Goal: Task Accomplishment & Management: Use online tool/utility

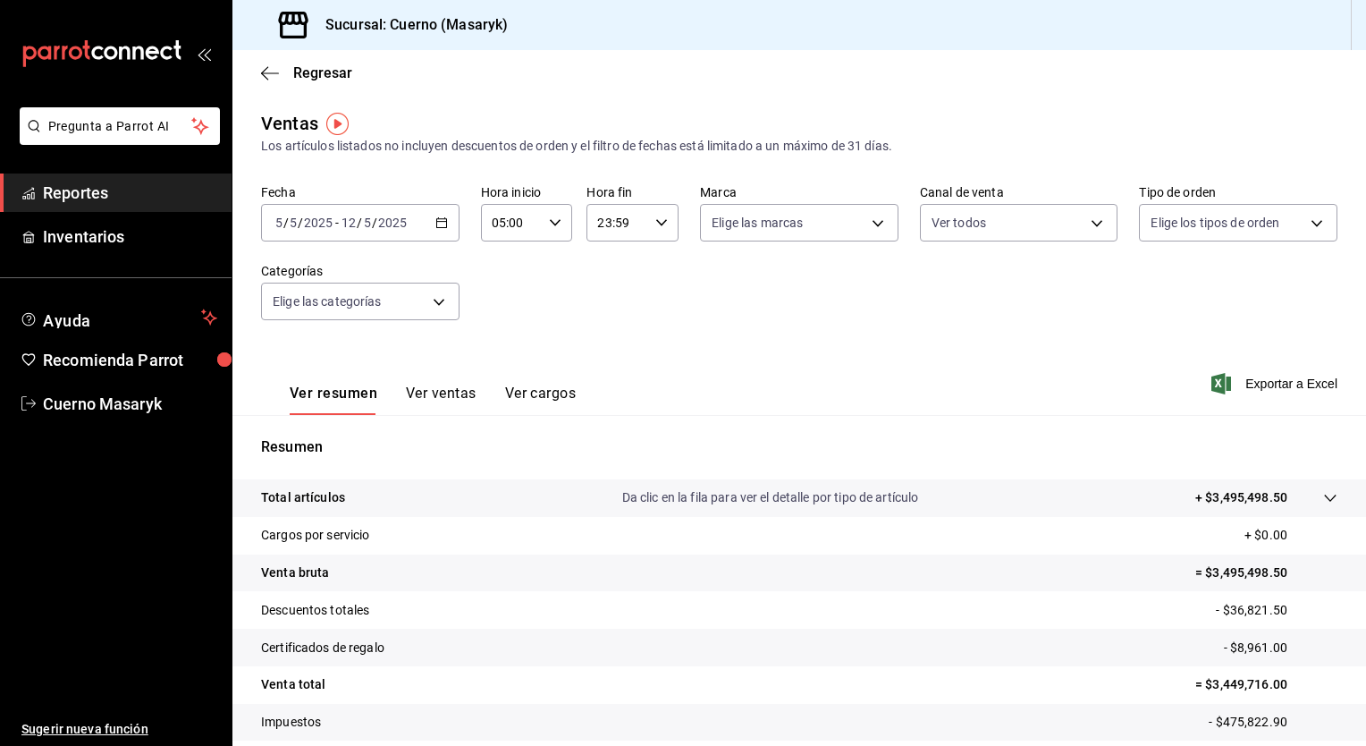
click at [437, 227] on \(Stroke\) "button" at bounding box center [441, 223] width 11 height 10
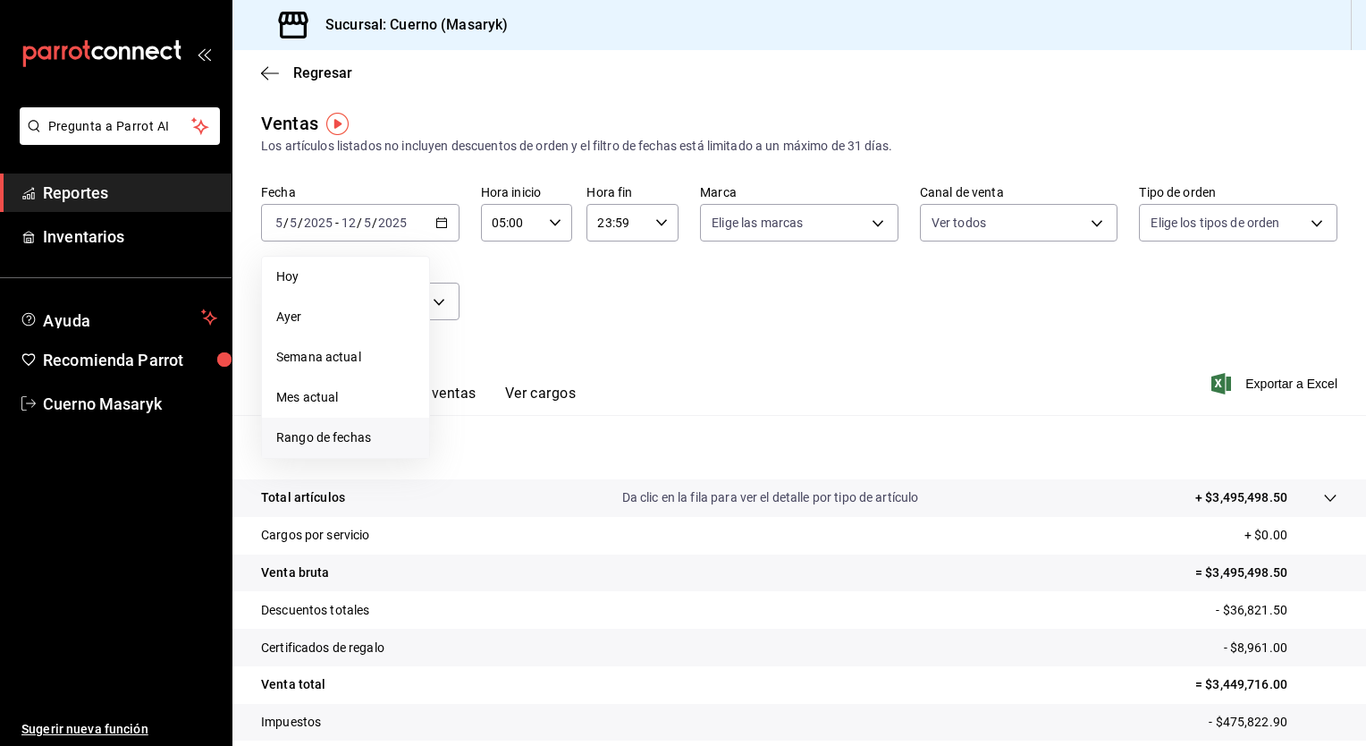
click at [335, 424] on li "Rango de fechas" at bounding box center [345, 437] width 167 height 40
click at [466, 499] on abbr "25" at bounding box center [467, 499] width 12 height 13
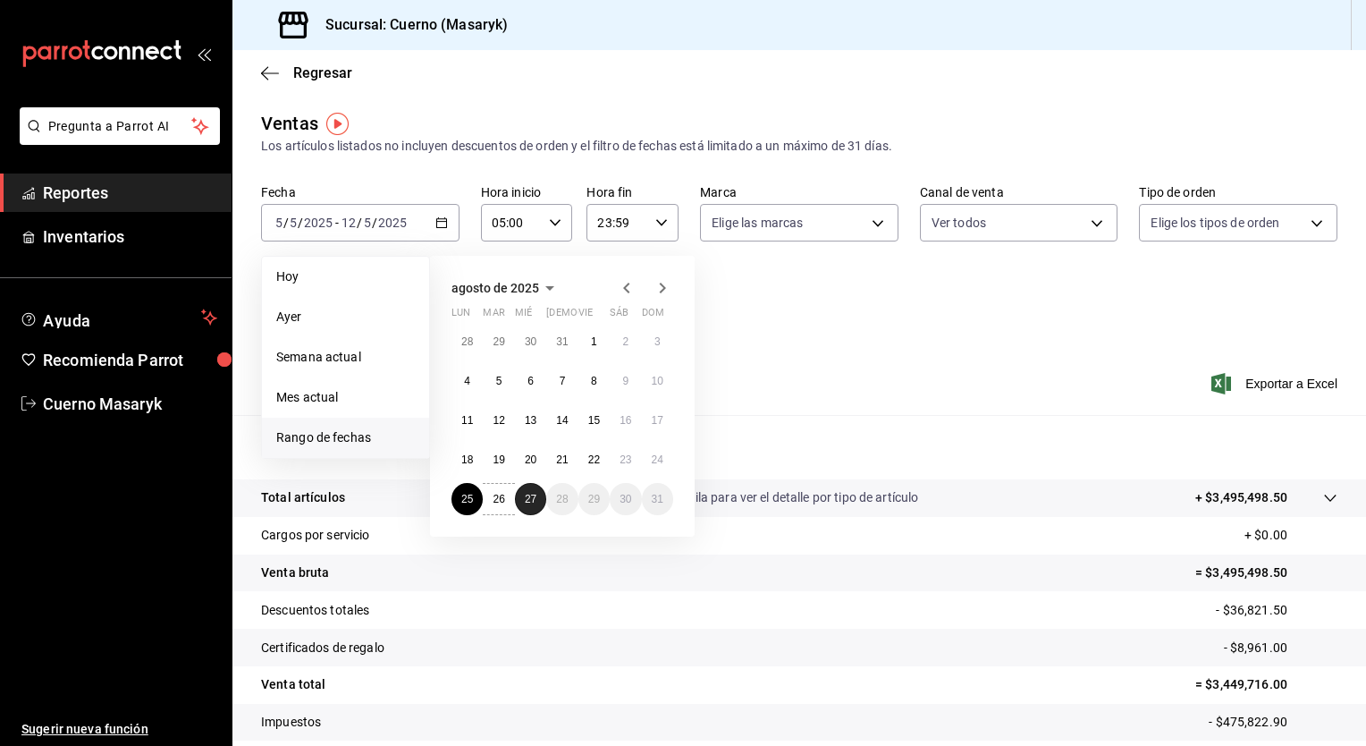
click at [533, 506] on button "27" at bounding box center [530, 499] width 31 height 32
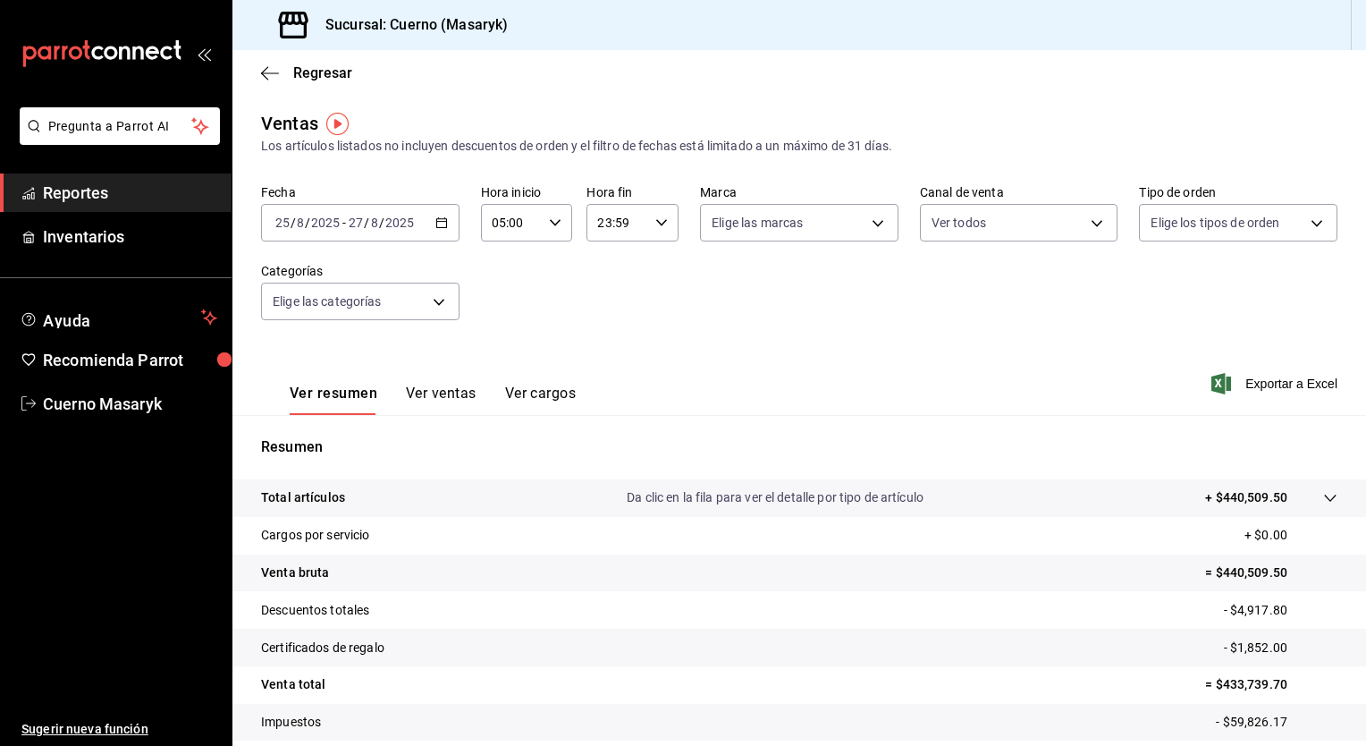
click at [640, 232] on input "23:59" at bounding box center [617, 223] width 62 height 36
drag, startPoint x: 605, startPoint y: 338, endPoint x: 640, endPoint y: 299, distance: 52.6
click at [640, 299] on div "00 01 02 03 04 05 06 07 08 09 10 11 12 13 14 15 16 17 18 19 20 21 22 23 00 01 0…" at bounding box center [628, 318] width 90 height 143
click at [605, 345] on span "05" at bounding box center [605, 347] width 17 height 14
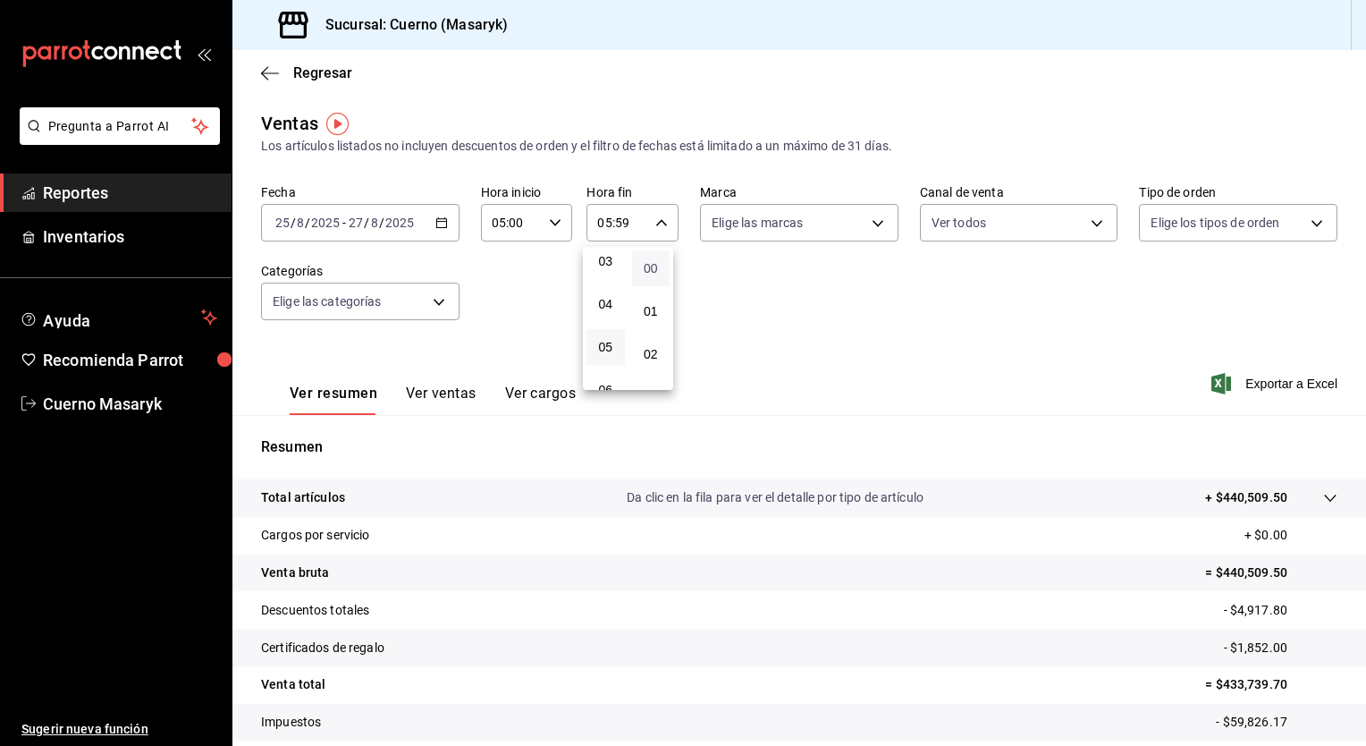
click at [657, 274] on span "00" at bounding box center [651, 268] width 17 height 14
type input "05:00"
click at [801, 234] on div at bounding box center [683, 373] width 1366 height 746
click at [801, 234] on body "Pregunta a Parrot AI Reportes Inventarios Ayuda Recomienda Parrot Cuerno Masary…" at bounding box center [683, 373] width 1366 height 746
click at [769, 274] on div "Ver todas" at bounding box center [752, 290] width 92 height 38
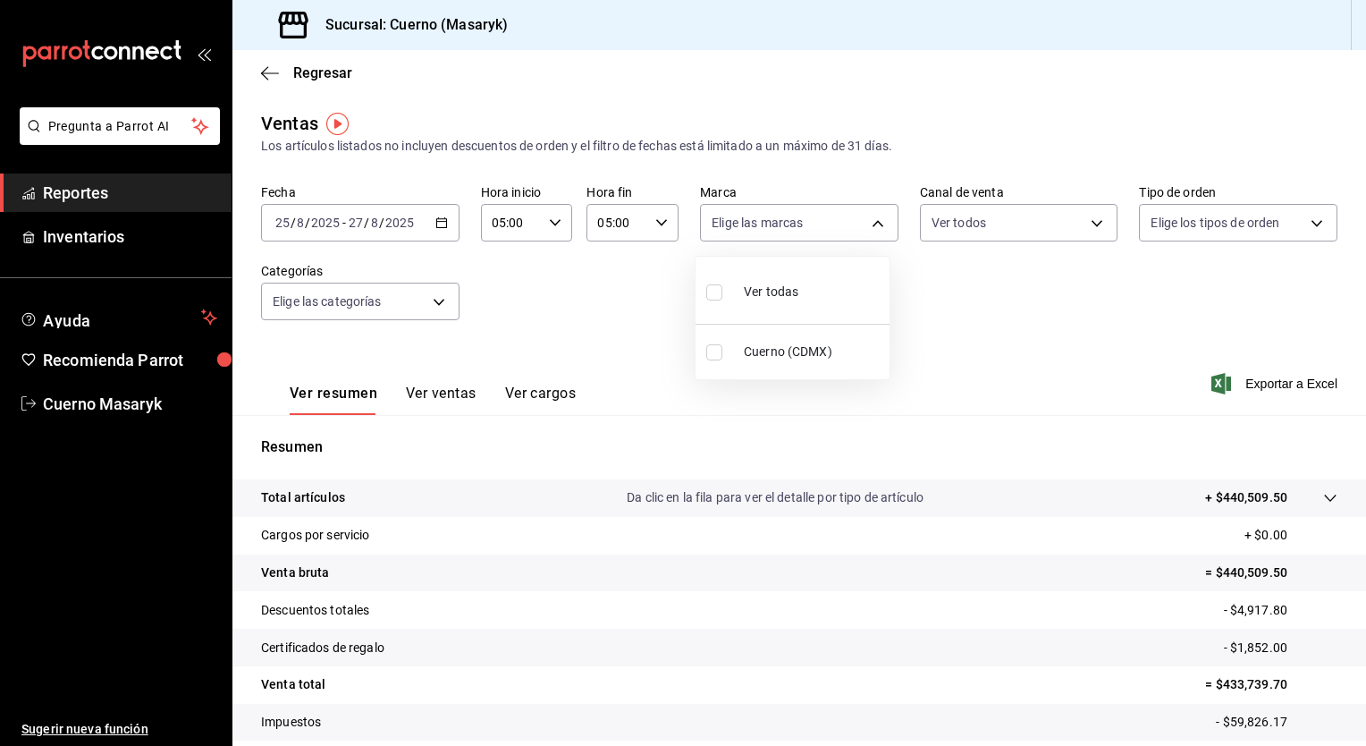
type input "4ea0d660-02b3-4785-bb88-48b5ef6e196c"
checkbox input "true"
click at [1005, 236] on div at bounding box center [683, 373] width 1366 height 746
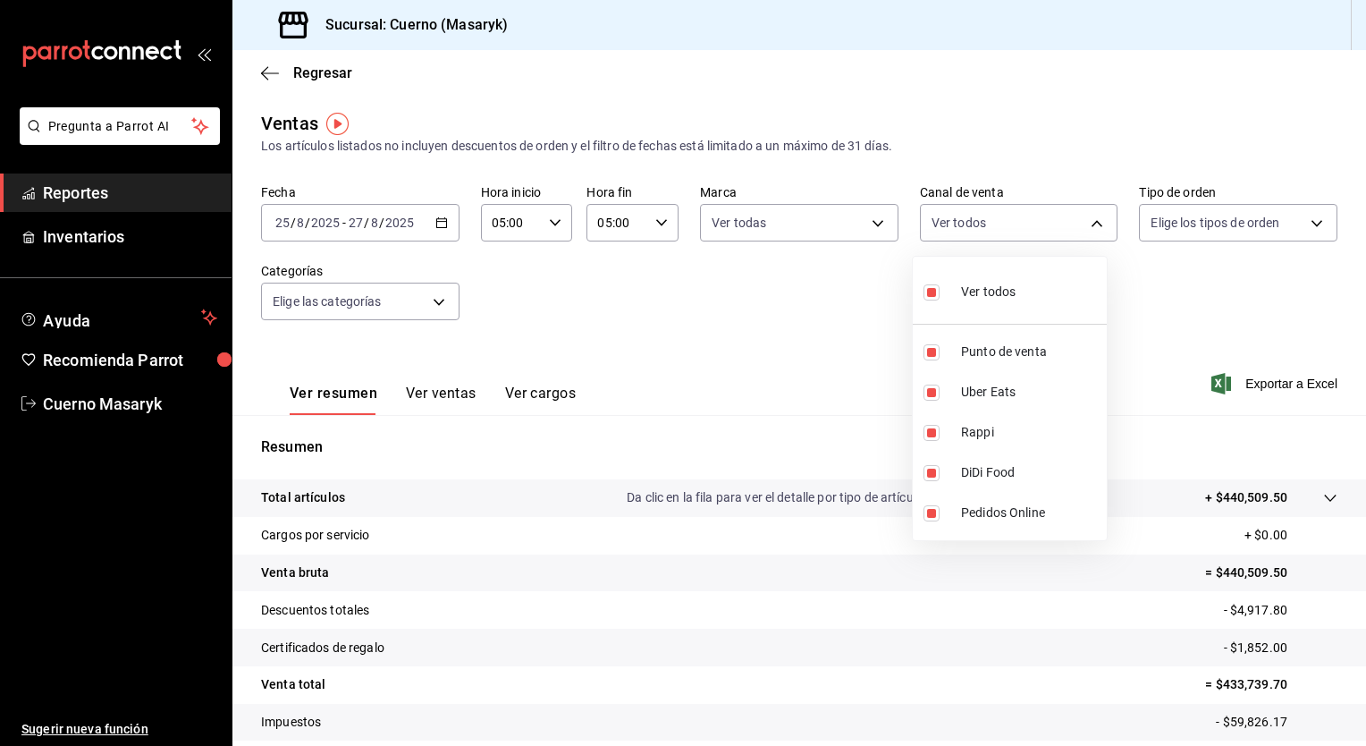
click at [1005, 236] on body "Pregunta a Parrot AI Reportes Inventarios Ayuda Recomienda Parrot Cuerno Masary…" at bounding box center [683, 373] width 1366 height 746
click at [1235, 282] on div at bounding box center [683, 373] width 1366 height 746
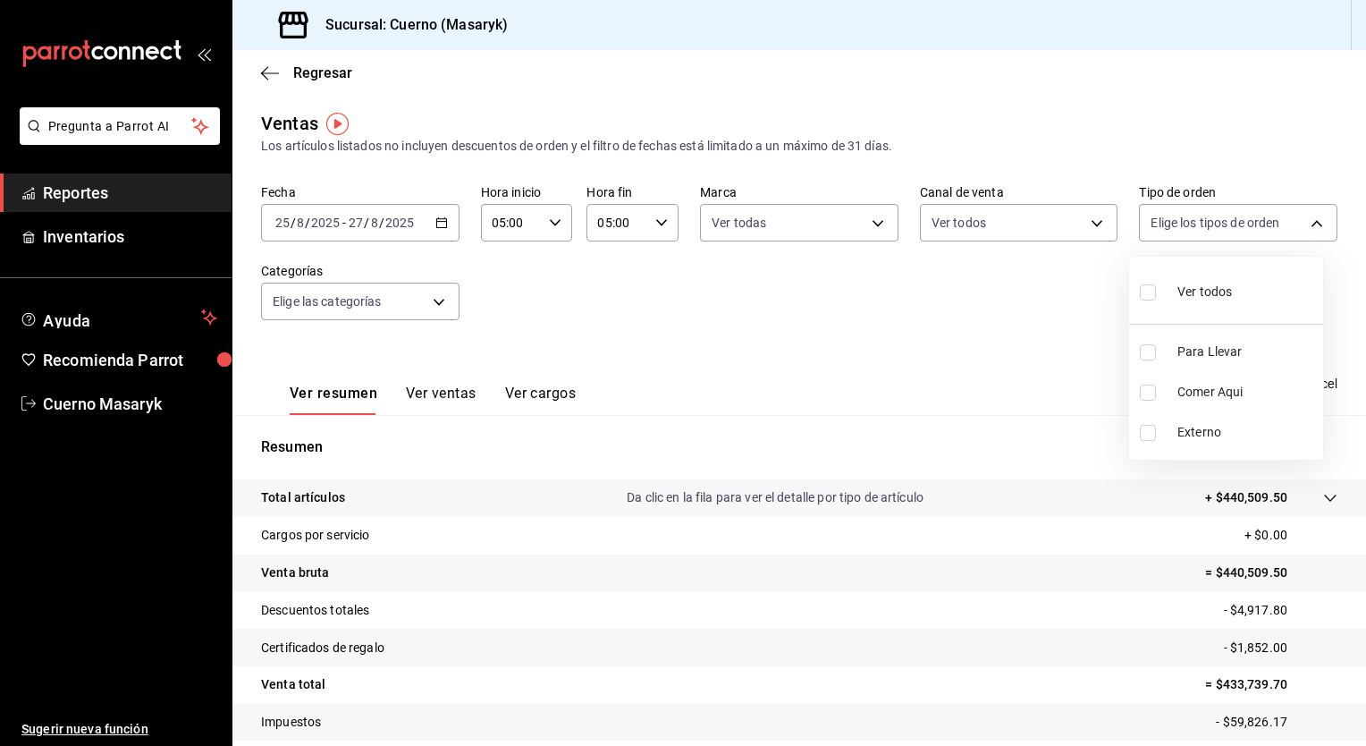
click at [1222, 223] on body "Pregunta a Parrot AI Reportes Inventarios Ayuda Recomienda Parrot Cuerno Masary…" at bounding box center [683, 373] width 1366 height 746
click at [1169, 302] on div "Ver todos" at bounding box center [1186, 290] width 92 height 38
type input "d8208262-291b-4595-bbfa-ed1e8660efdb,73ecdc8a-b505-4242-b24a-d5f1595b9b0a,EXTER…"
checkbox input "true"
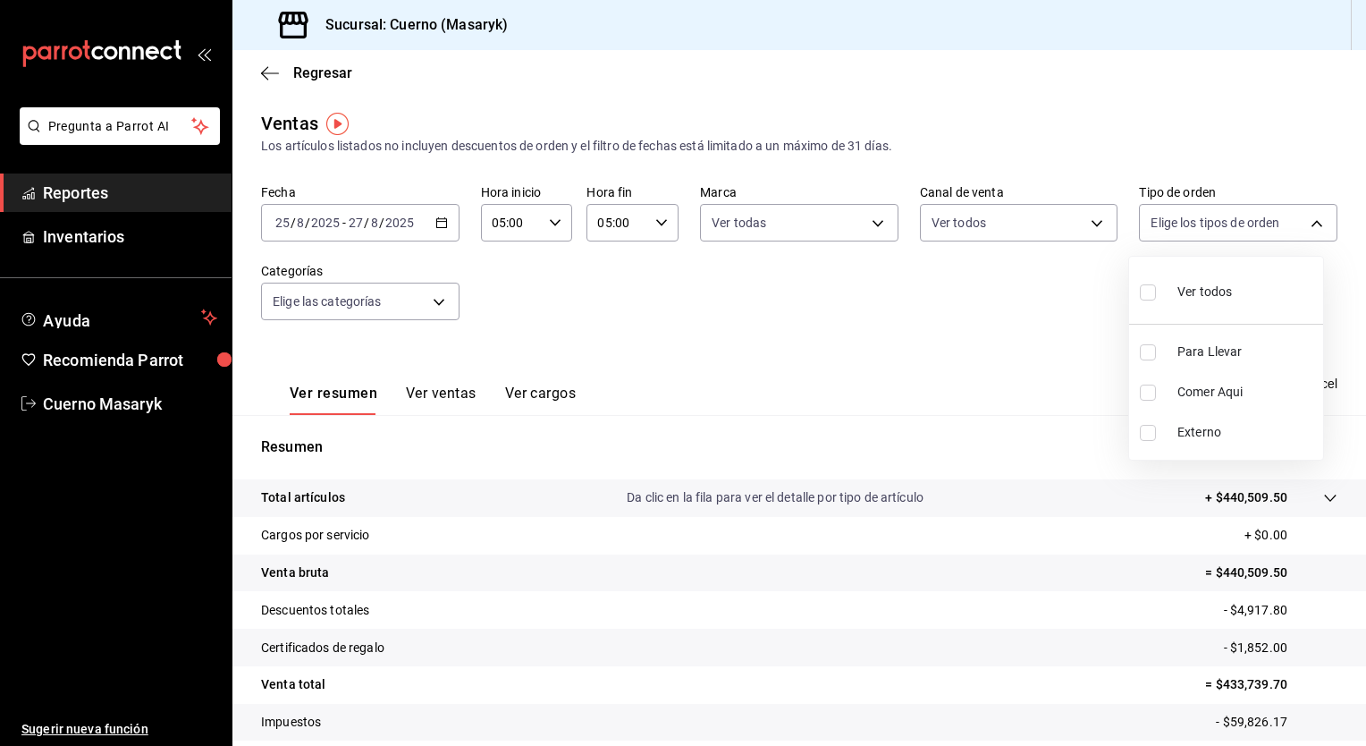
checkbox input "true"
click at [380, 311] on div at bounding box center [683, 373] width 1366 height 746
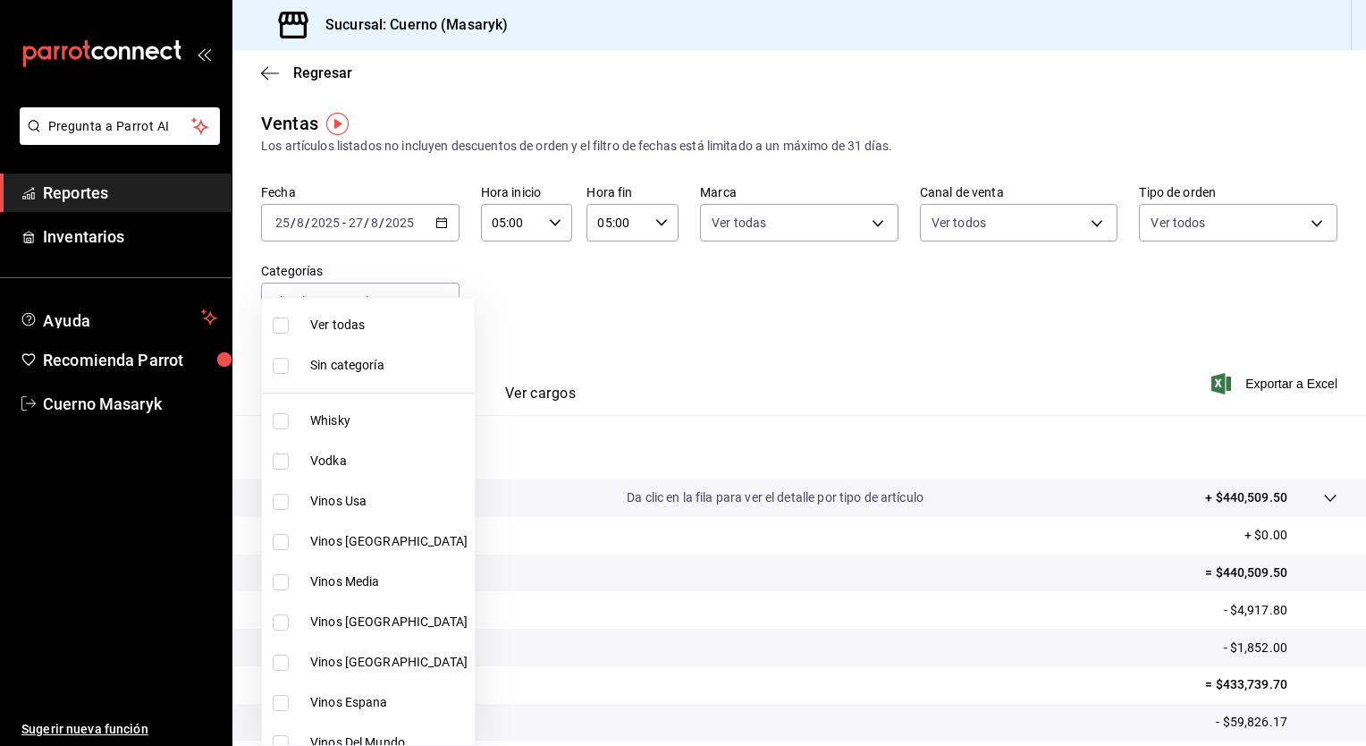
click at [380, 311] on body "Pregunta a Parrot AI Reportes Inventarios Ayuda Recomienda Parrot Cuerno Masary…" at bounding box center [683, 373] width 1366 height 746
click at [380, 311] on li "Ver todas" at bounding box center [368, 325] width 213 height 40
checkbox input "false"
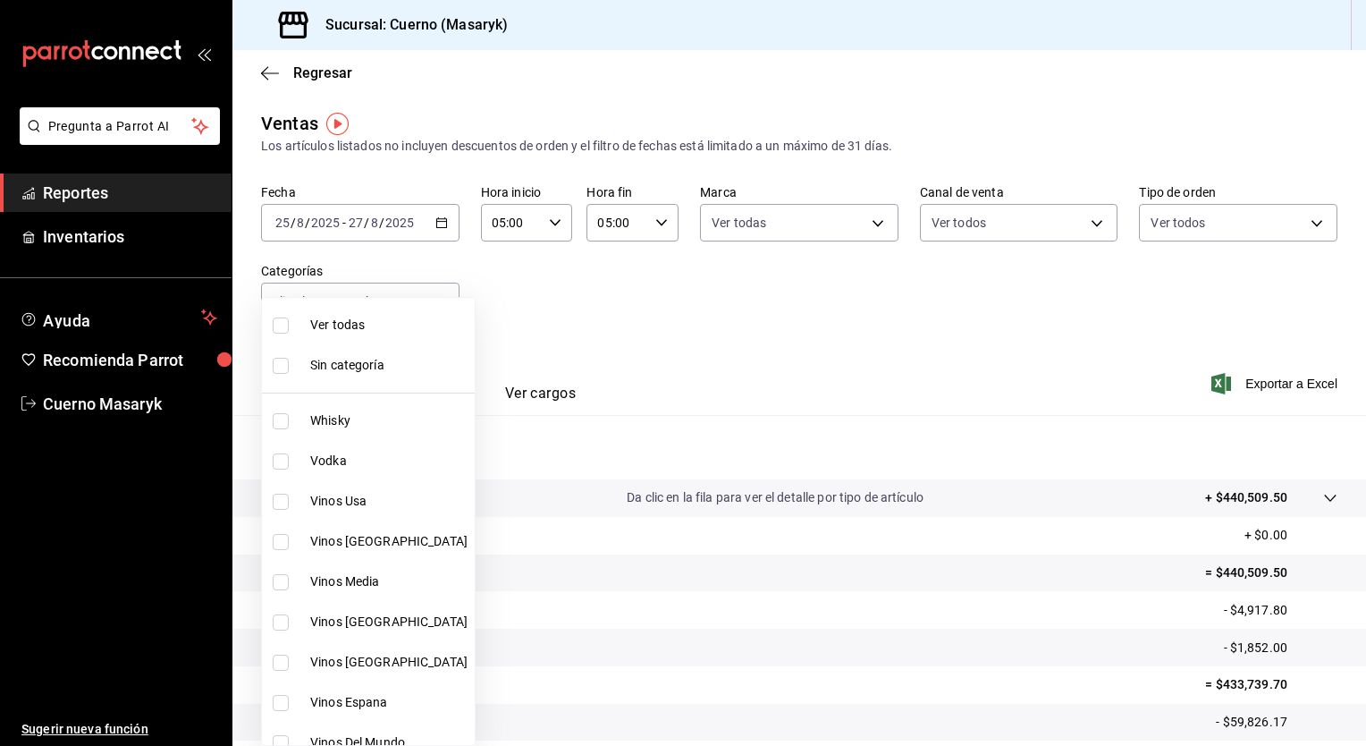
checkbox input "false"
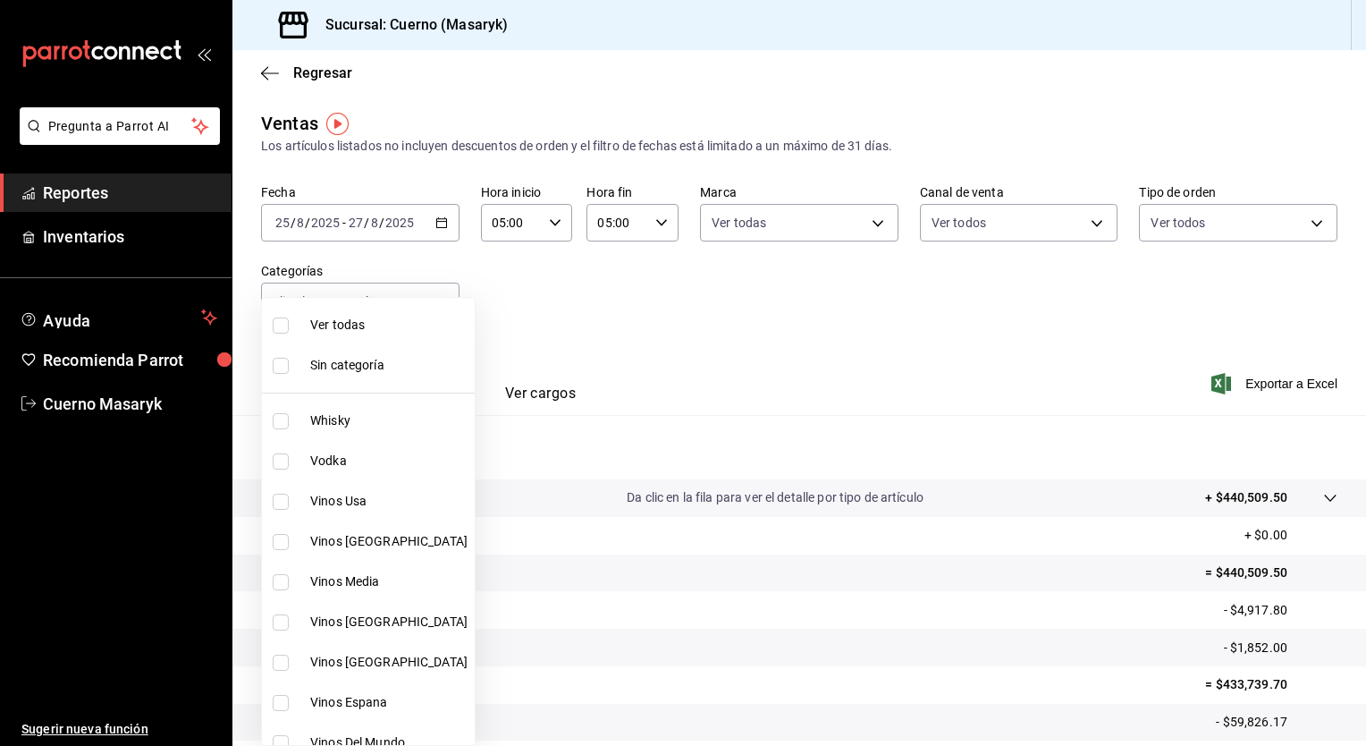
checkbox input "false"
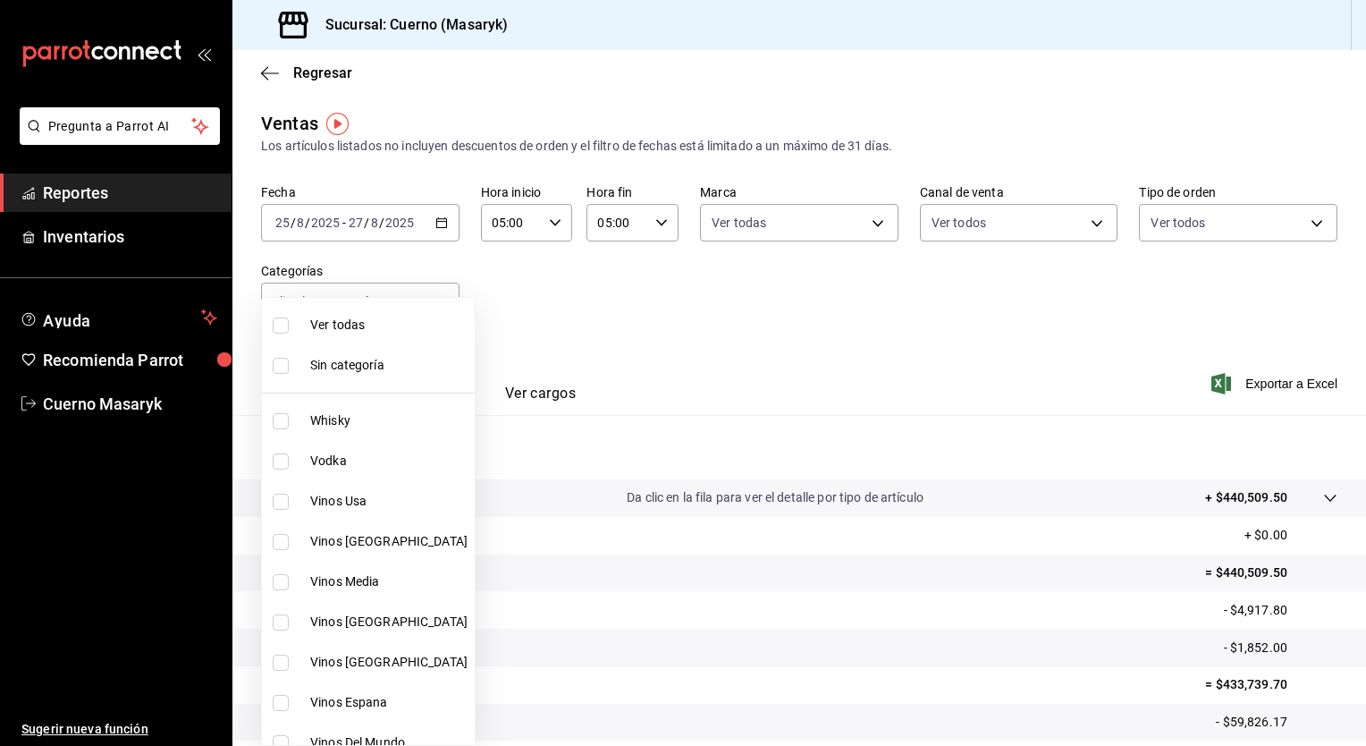
checkbox input "false"
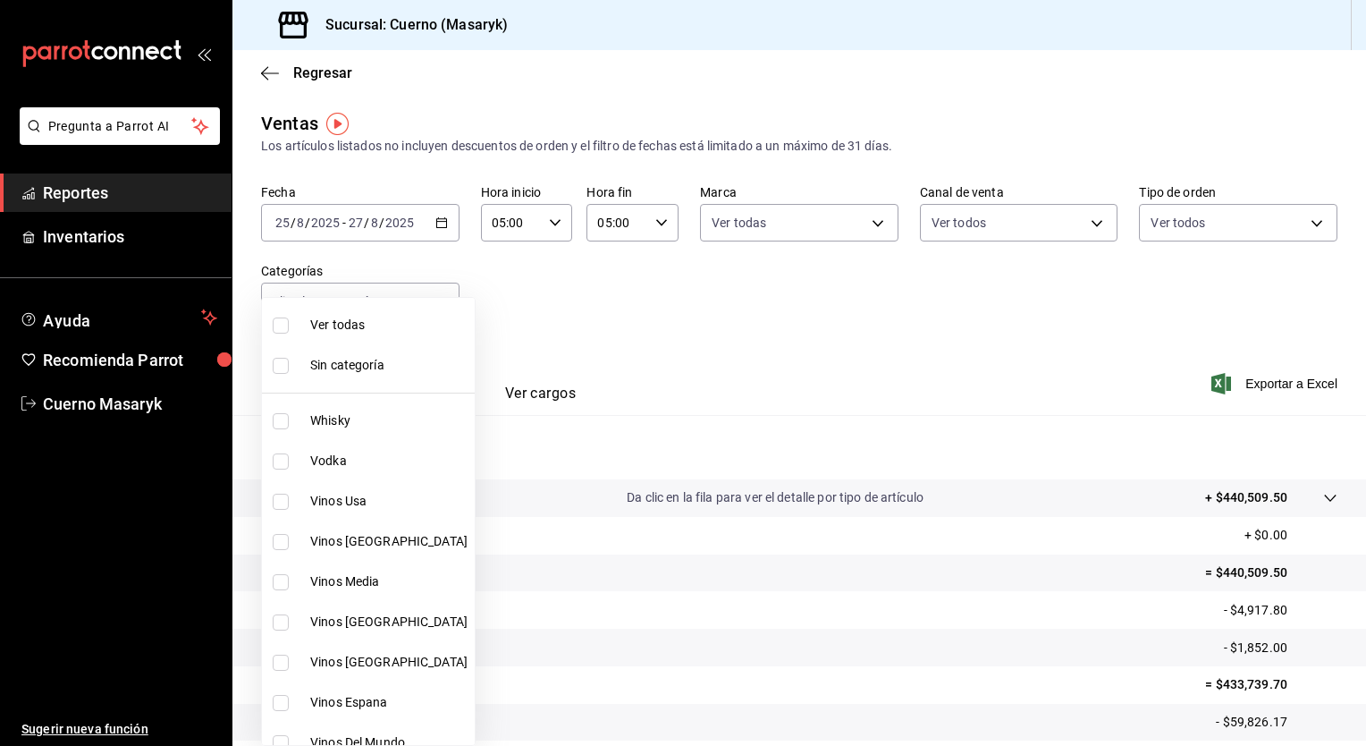
checkbox input "false"
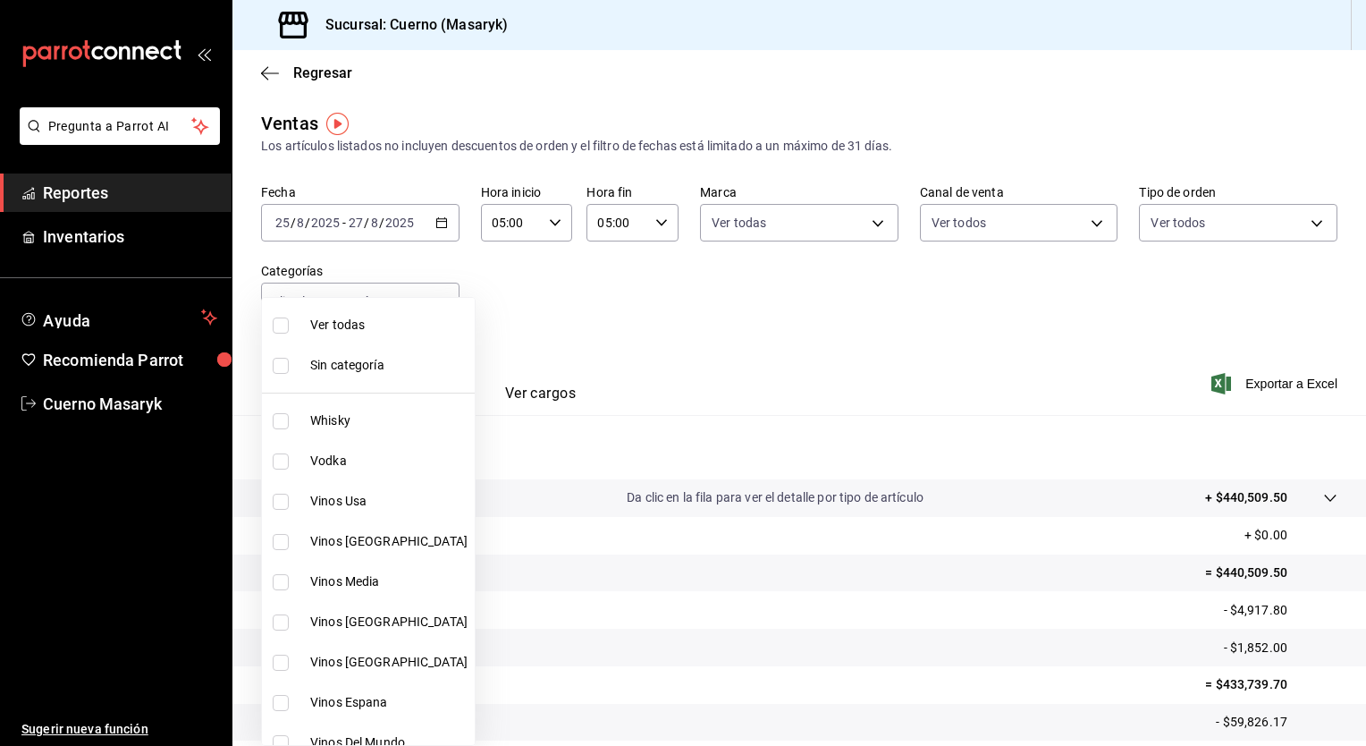
checkbox input "false"
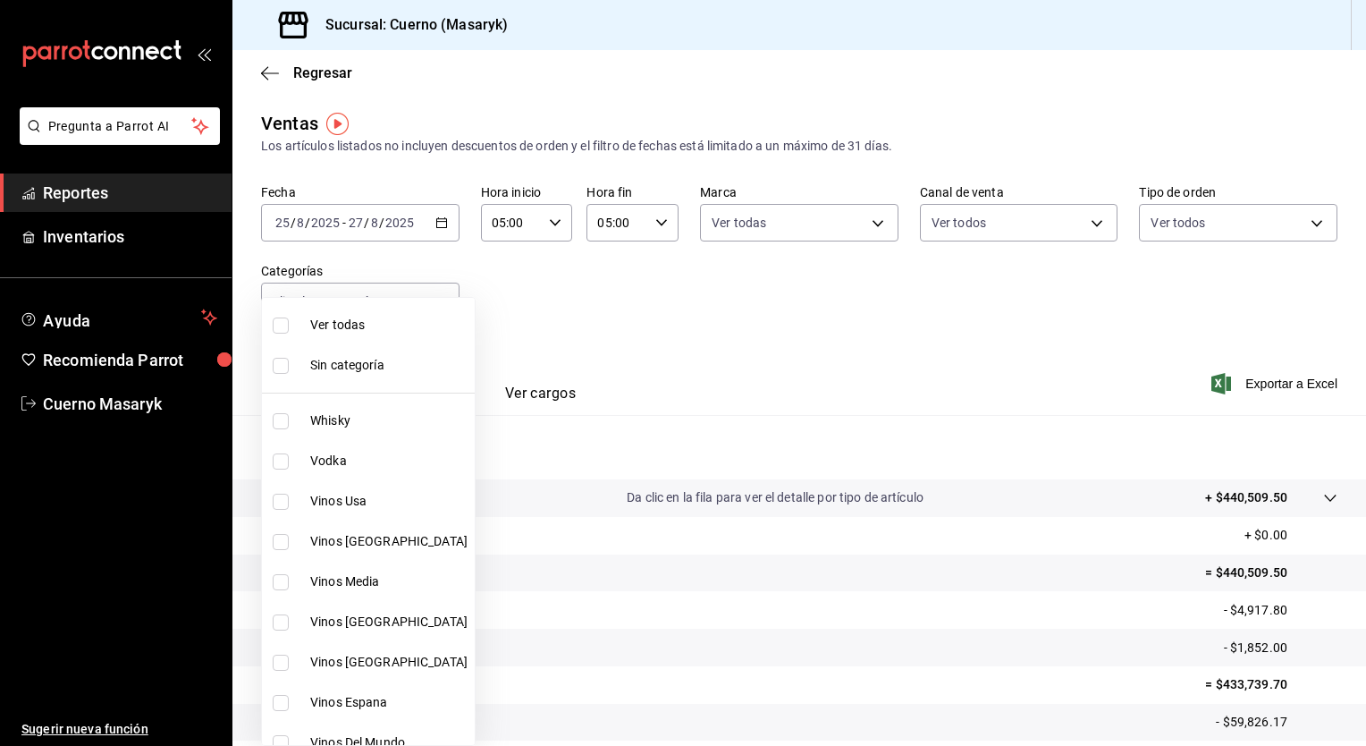
checkbox input "false"
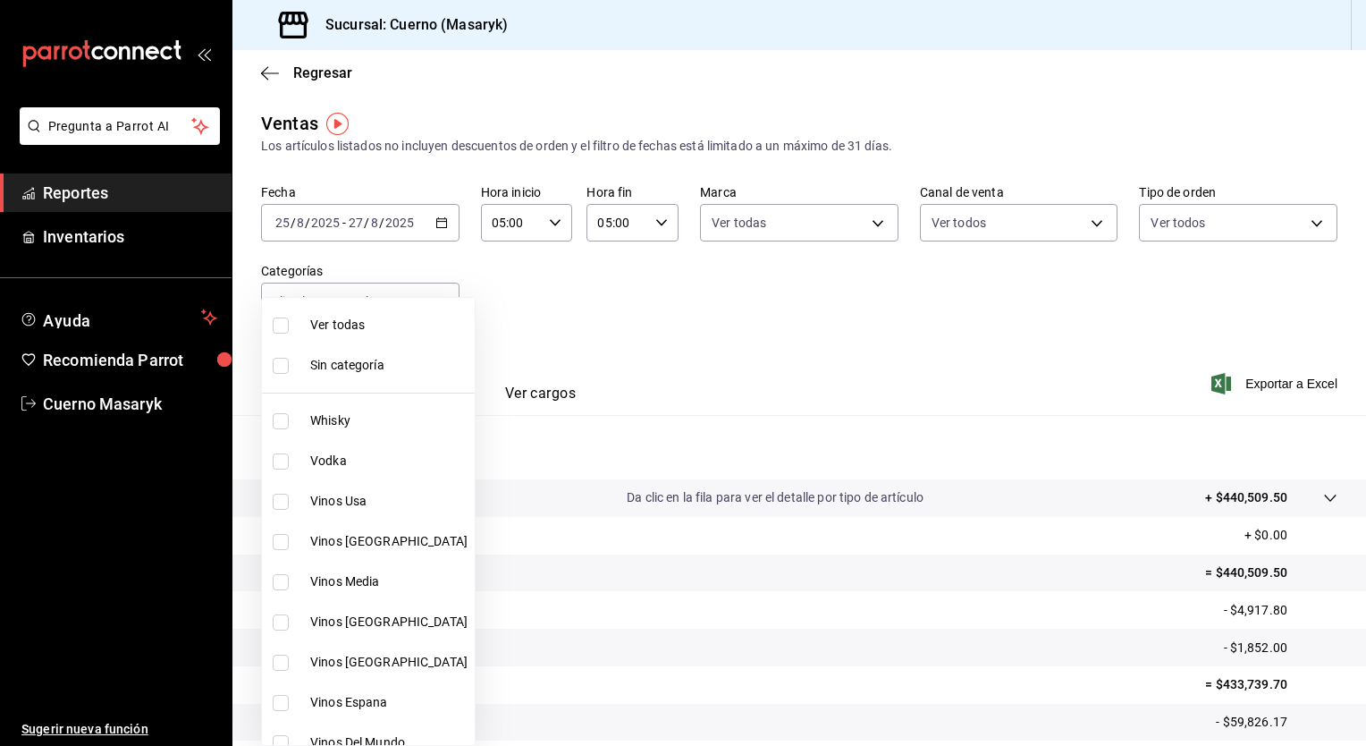
checkbox input "false"
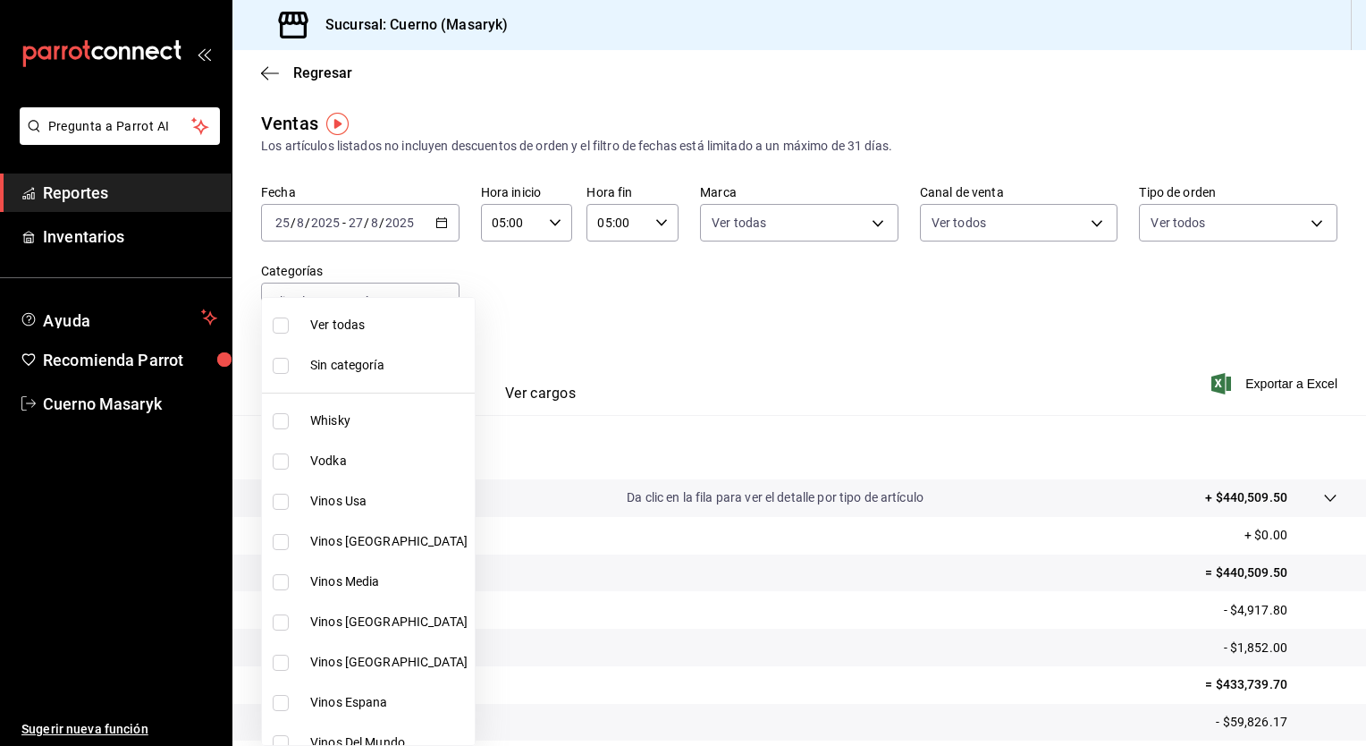
checkbox input "false"
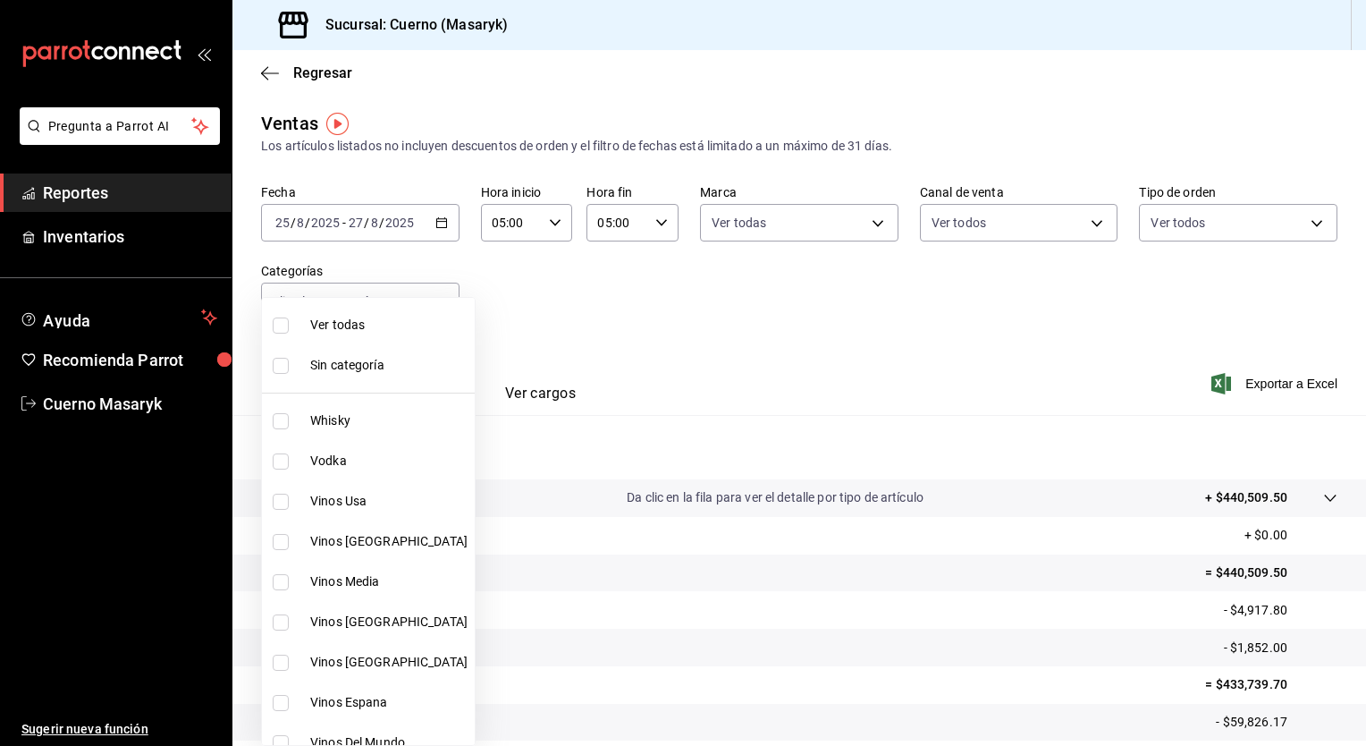
checkbox input "false"
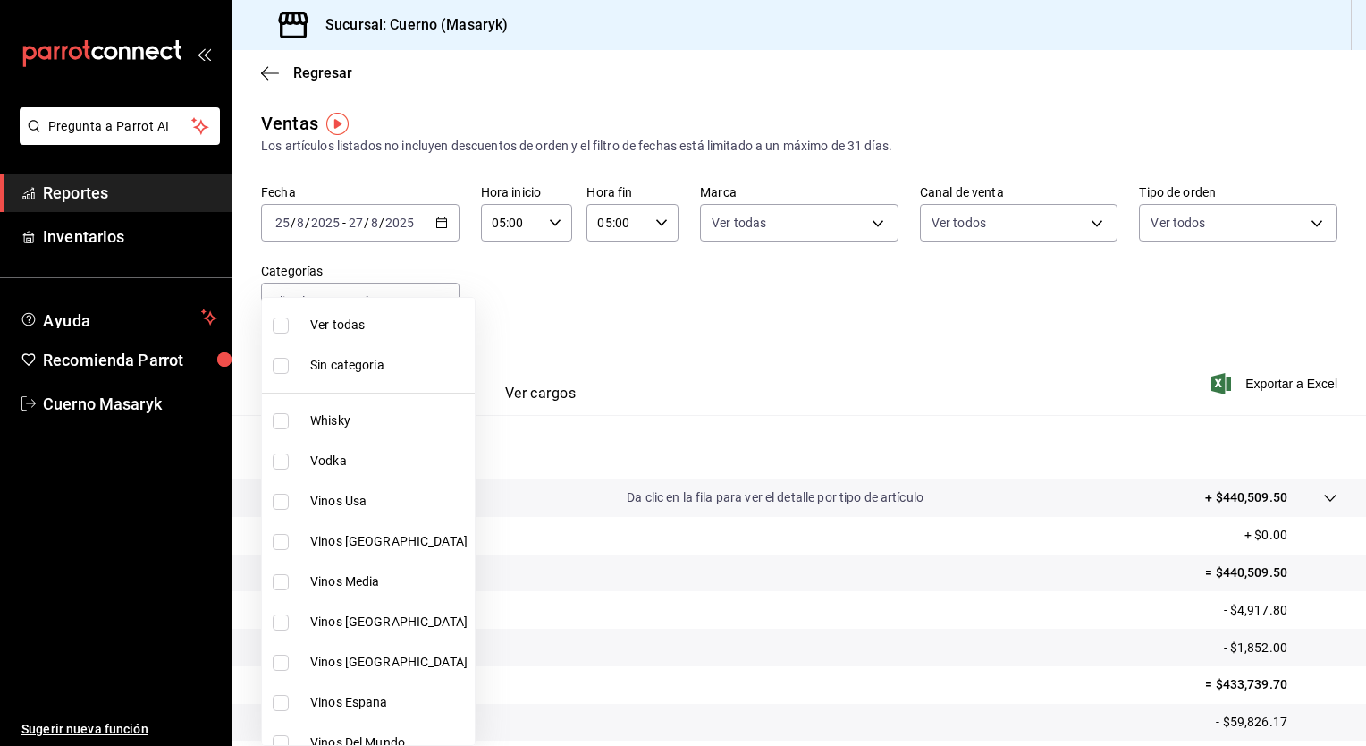
checkbox input "false"
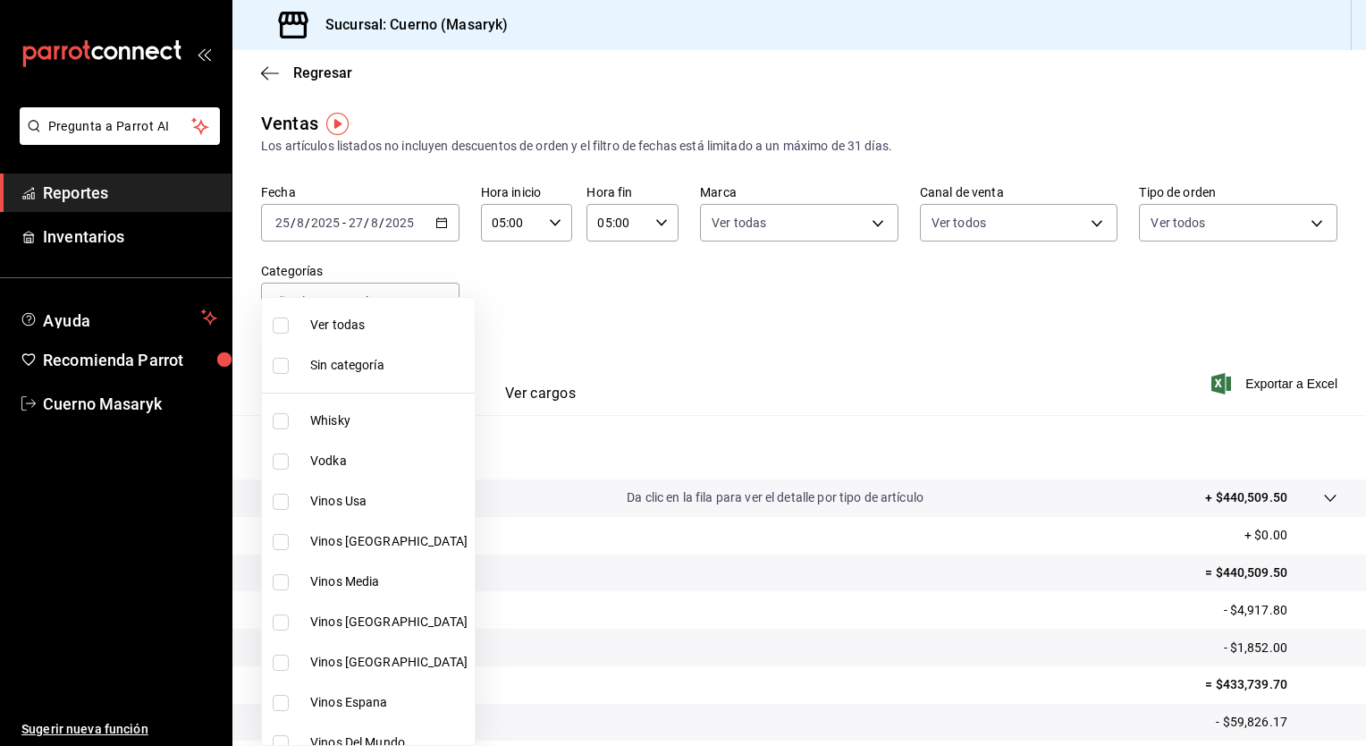
checkbox input "false"
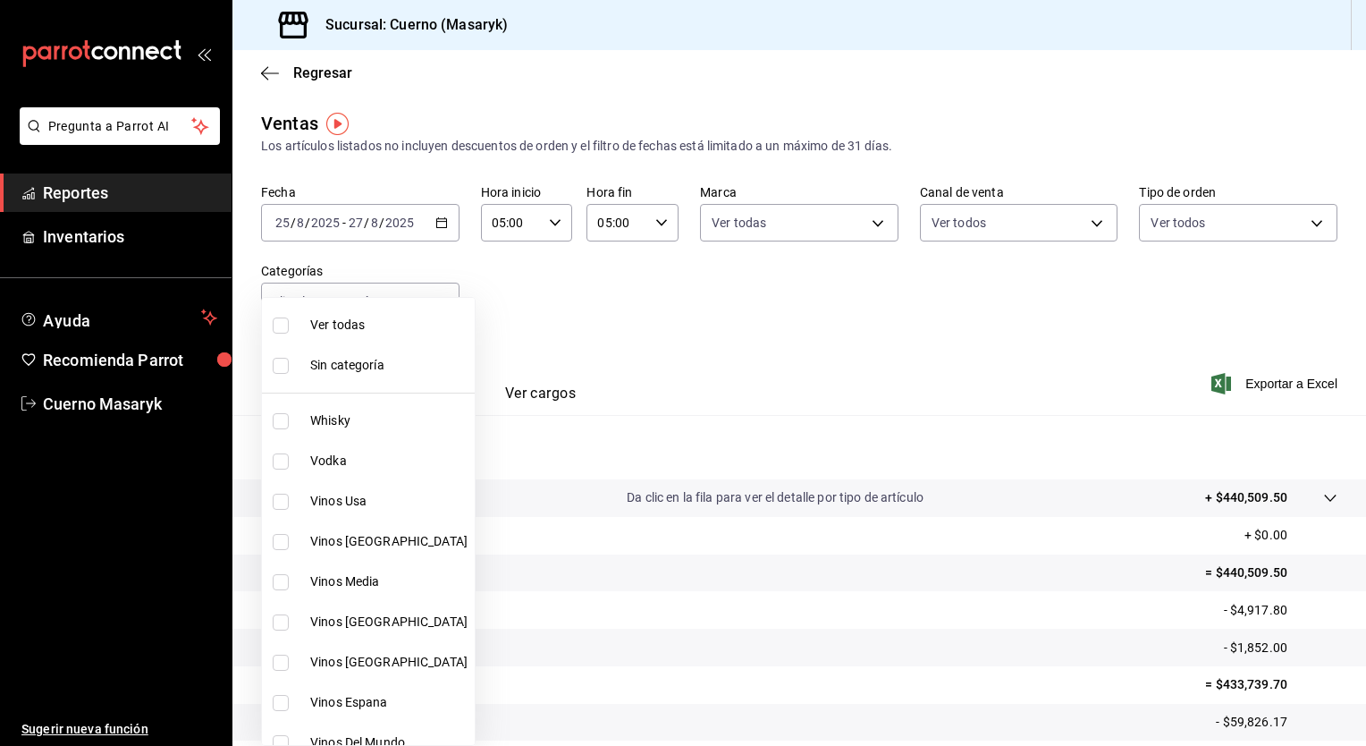
checkbox input "false"
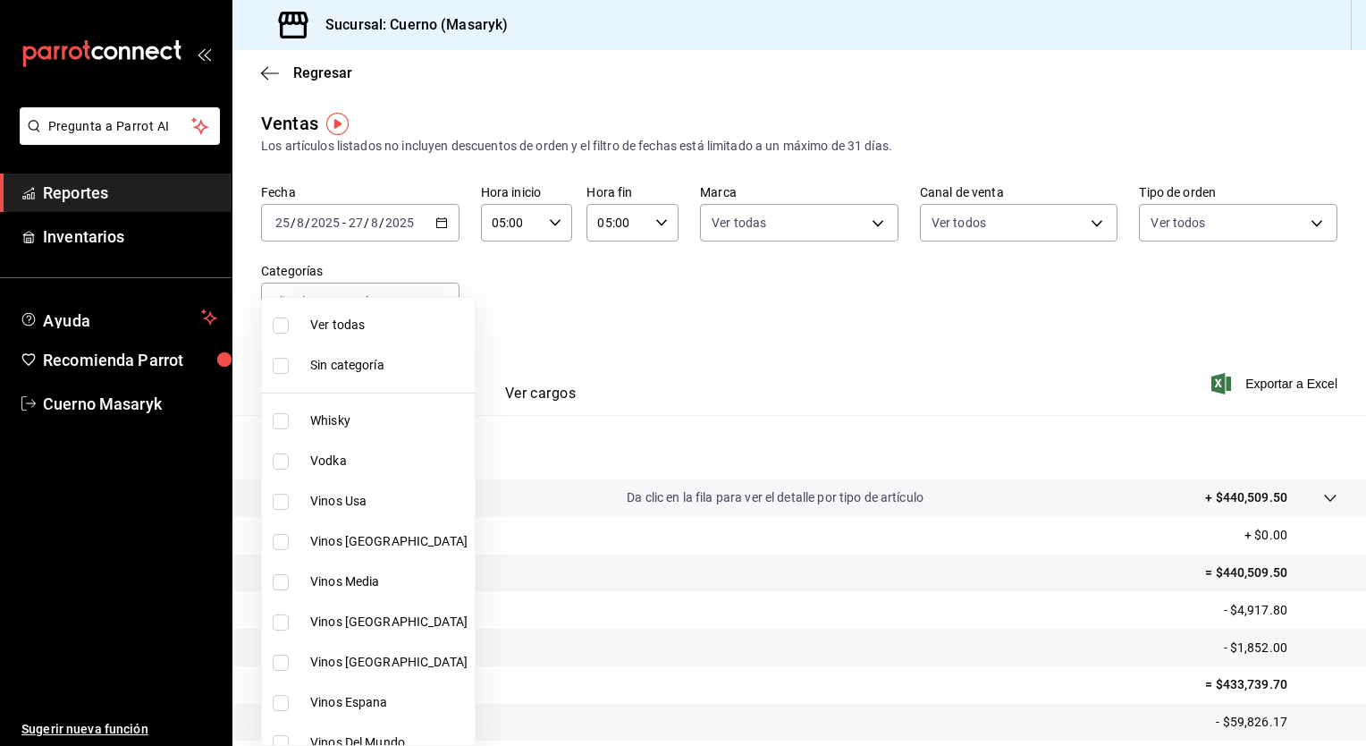
checkbox input "false"
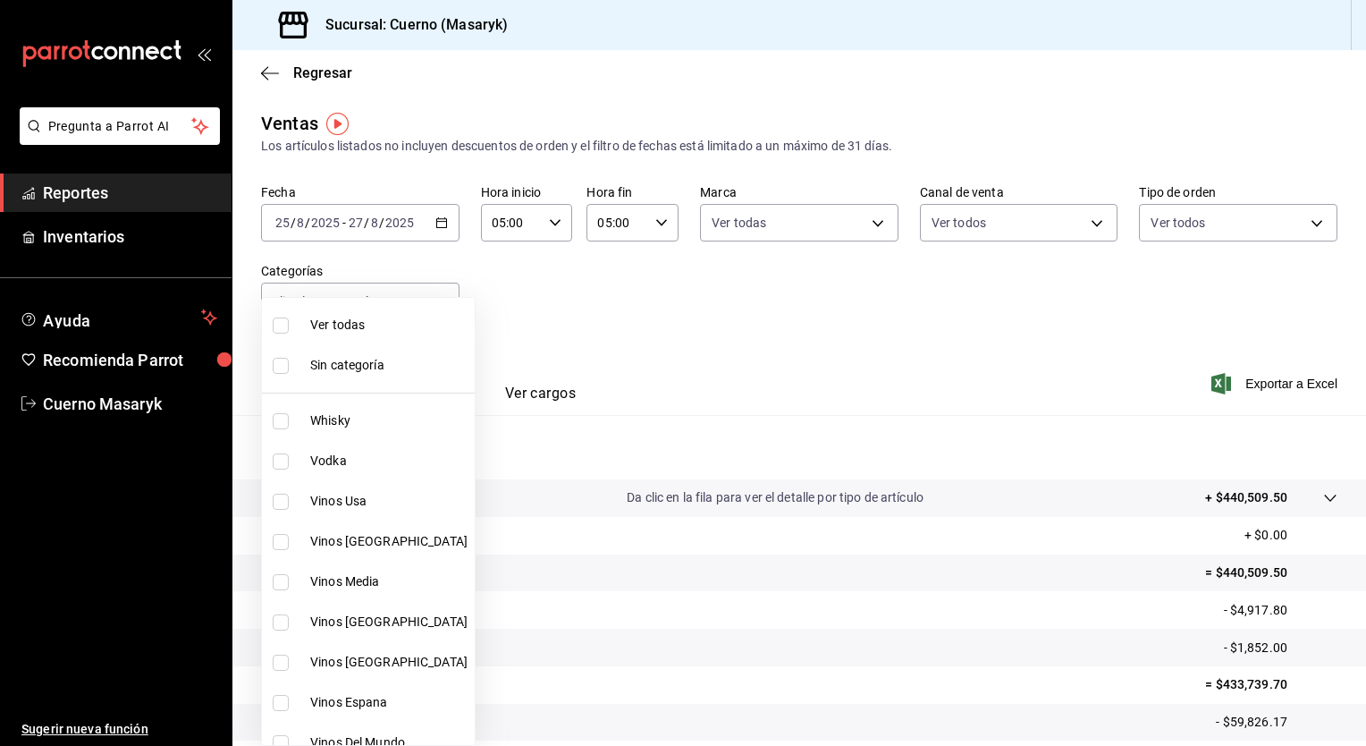
checkbox input "false"
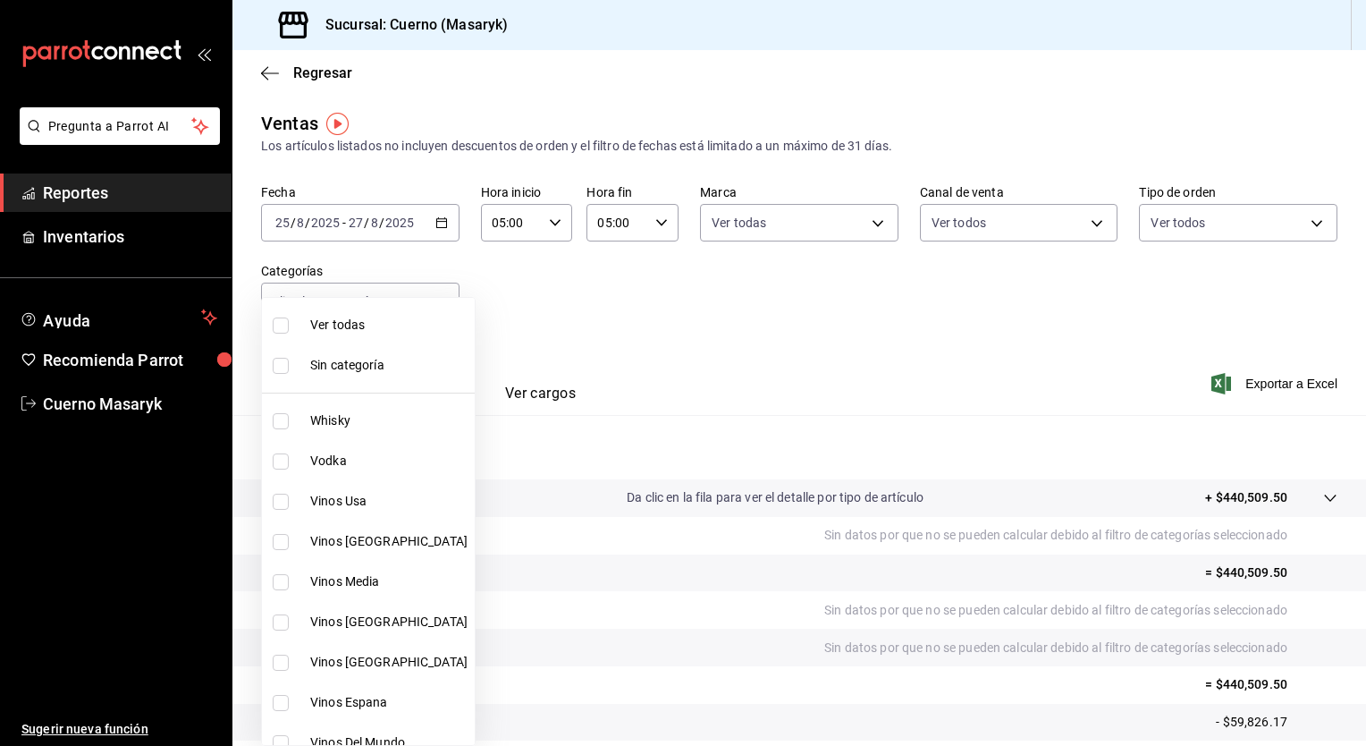
click at [916, 391] on div at bounding box center [683, 373] width 1366 height 746
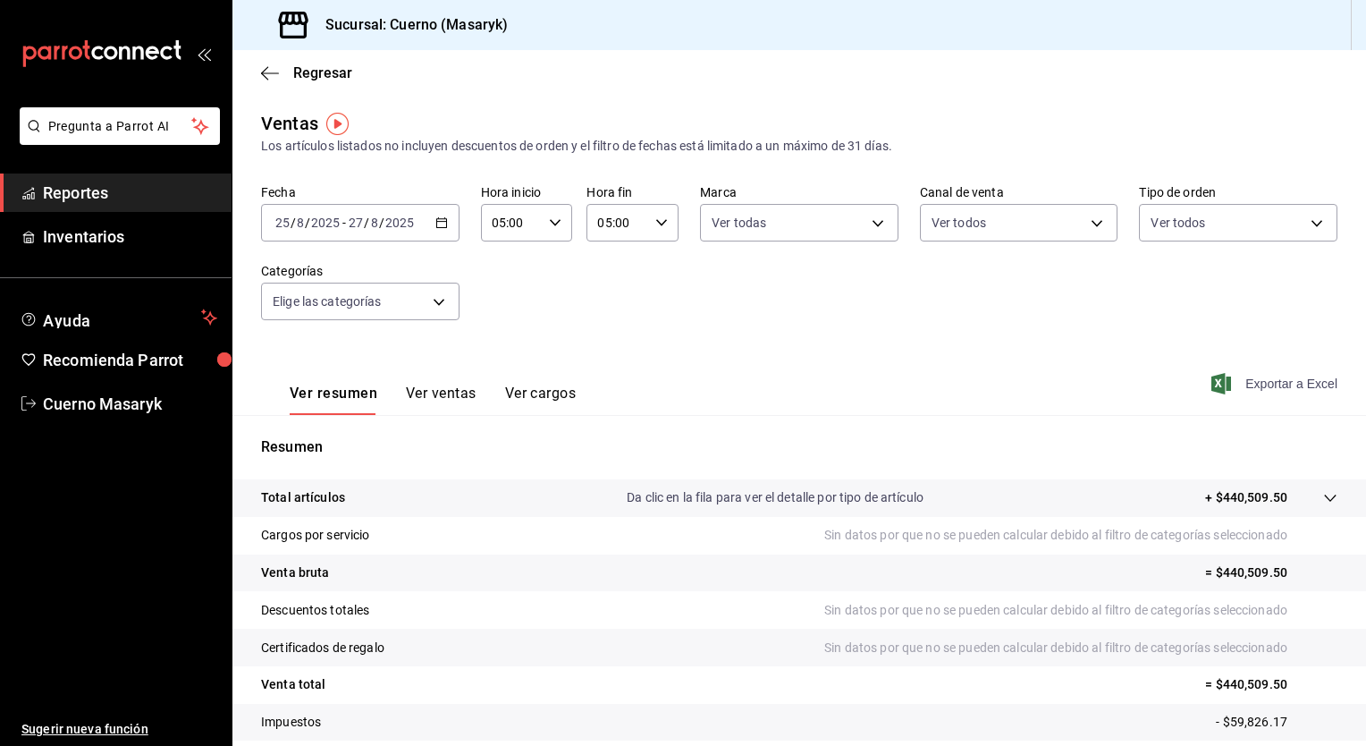
click at [1258, 381] on span "Exportar a Excel" at bounding box center [1276, 383] width 122 height 21
